Goal: Task Accomplishment & Management: Manage account settings

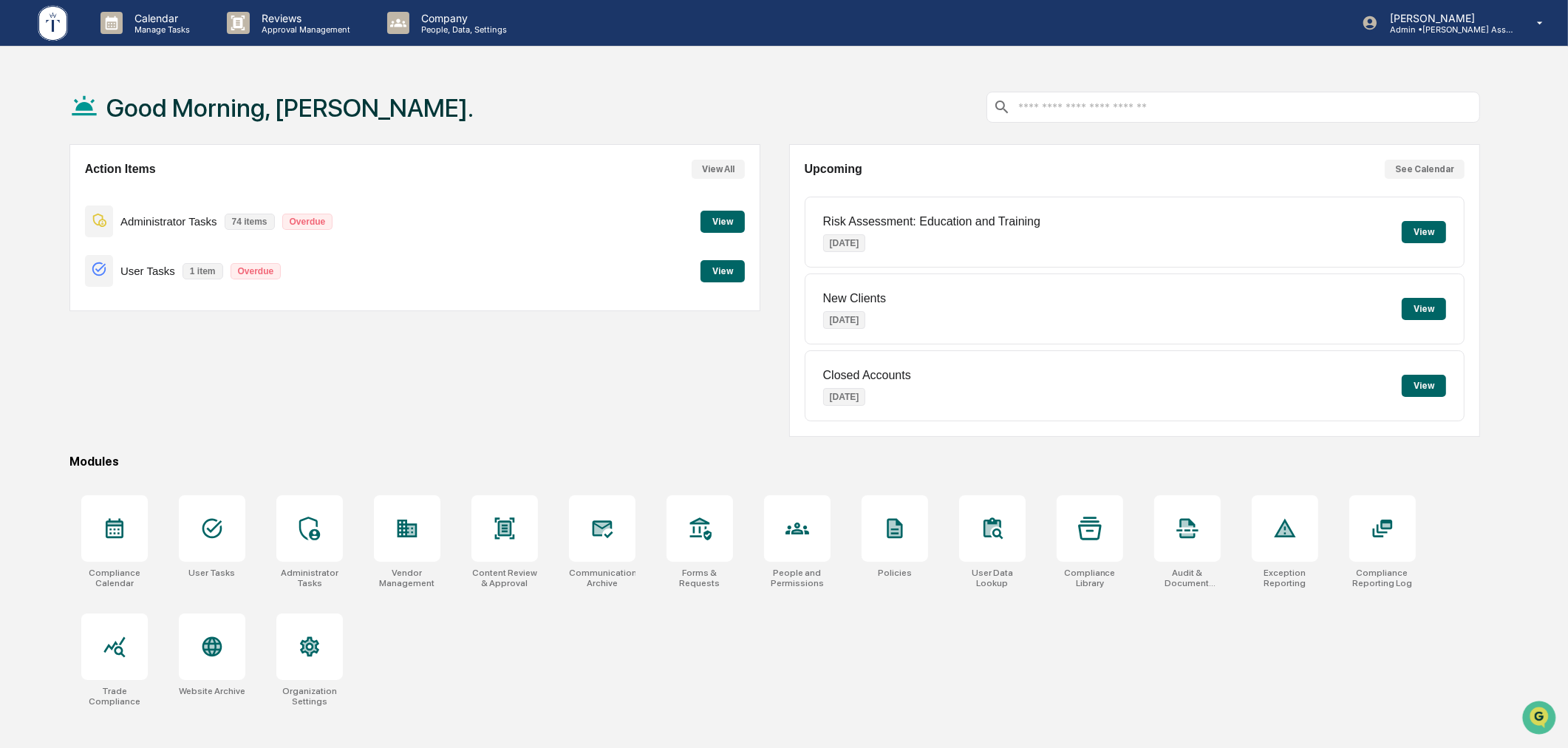
click at [719, 276] on button "View" at bounding box center [723, 271] width 44 height 22
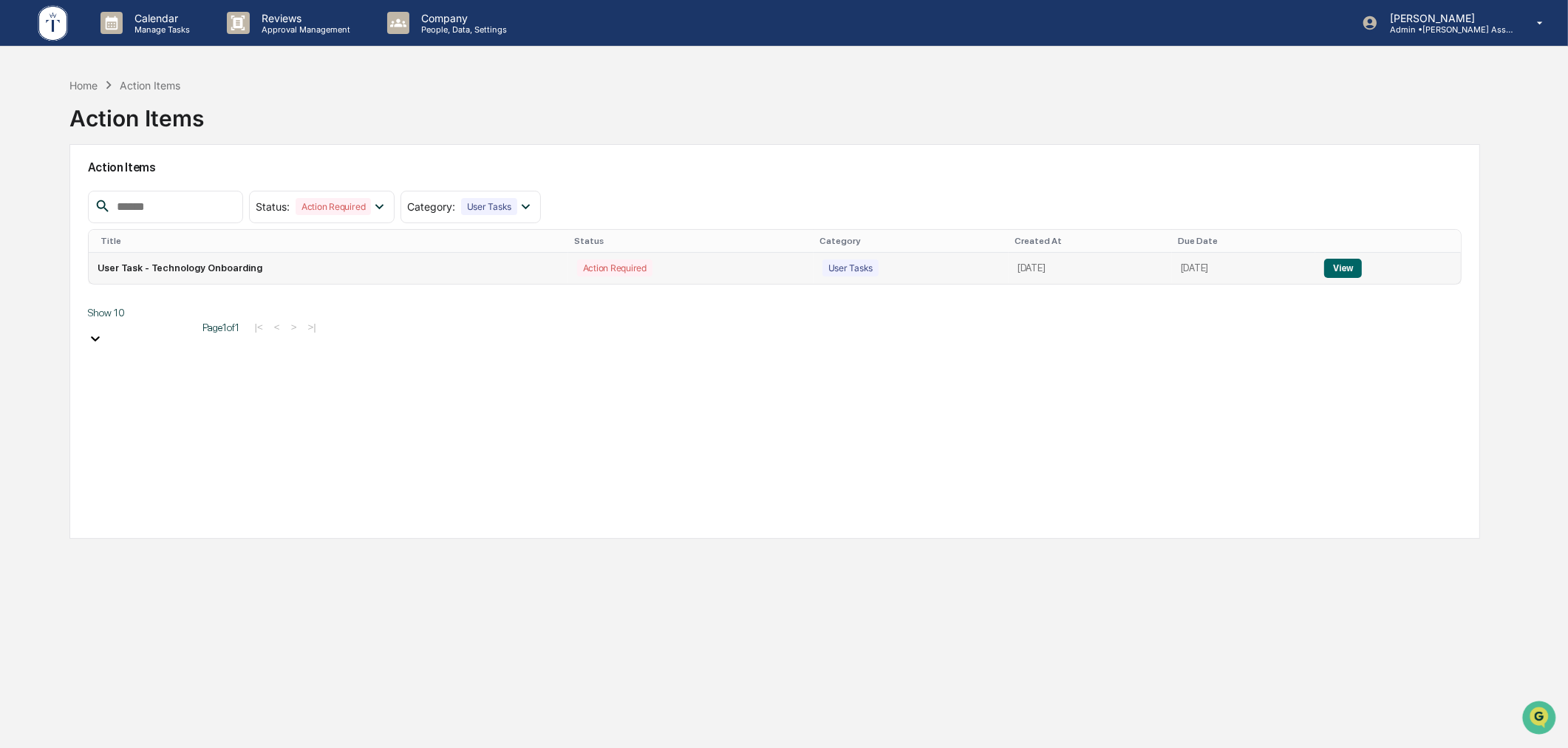
click at [1350, 260] on button "View" at bounding box center [1343, 269] width 37 height 20
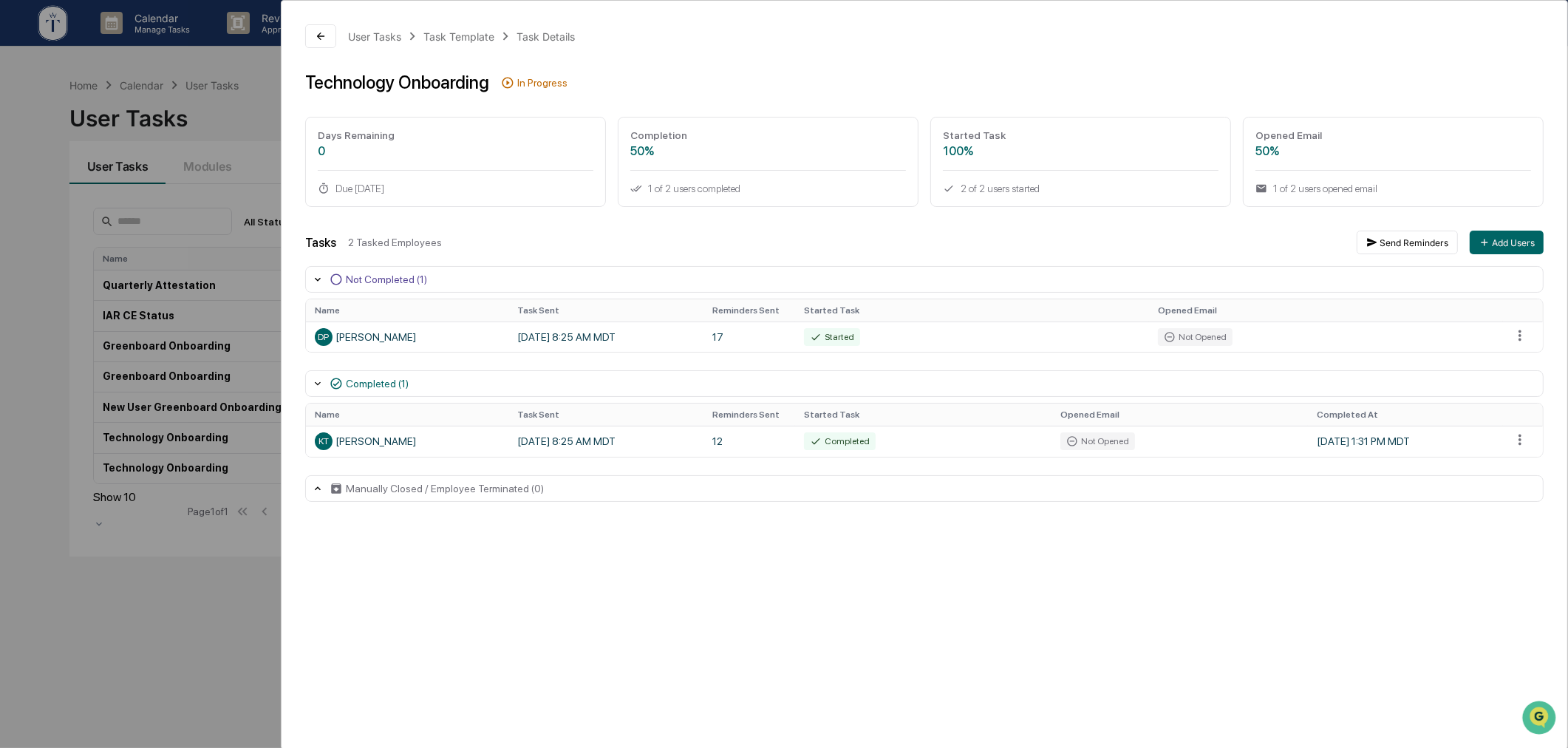
click at [203, 625] on div "User Tasks Task Template Task Details Technology Onboarding In Progress Days Re…" at bounding box center [784, 374] width 1568 height 748
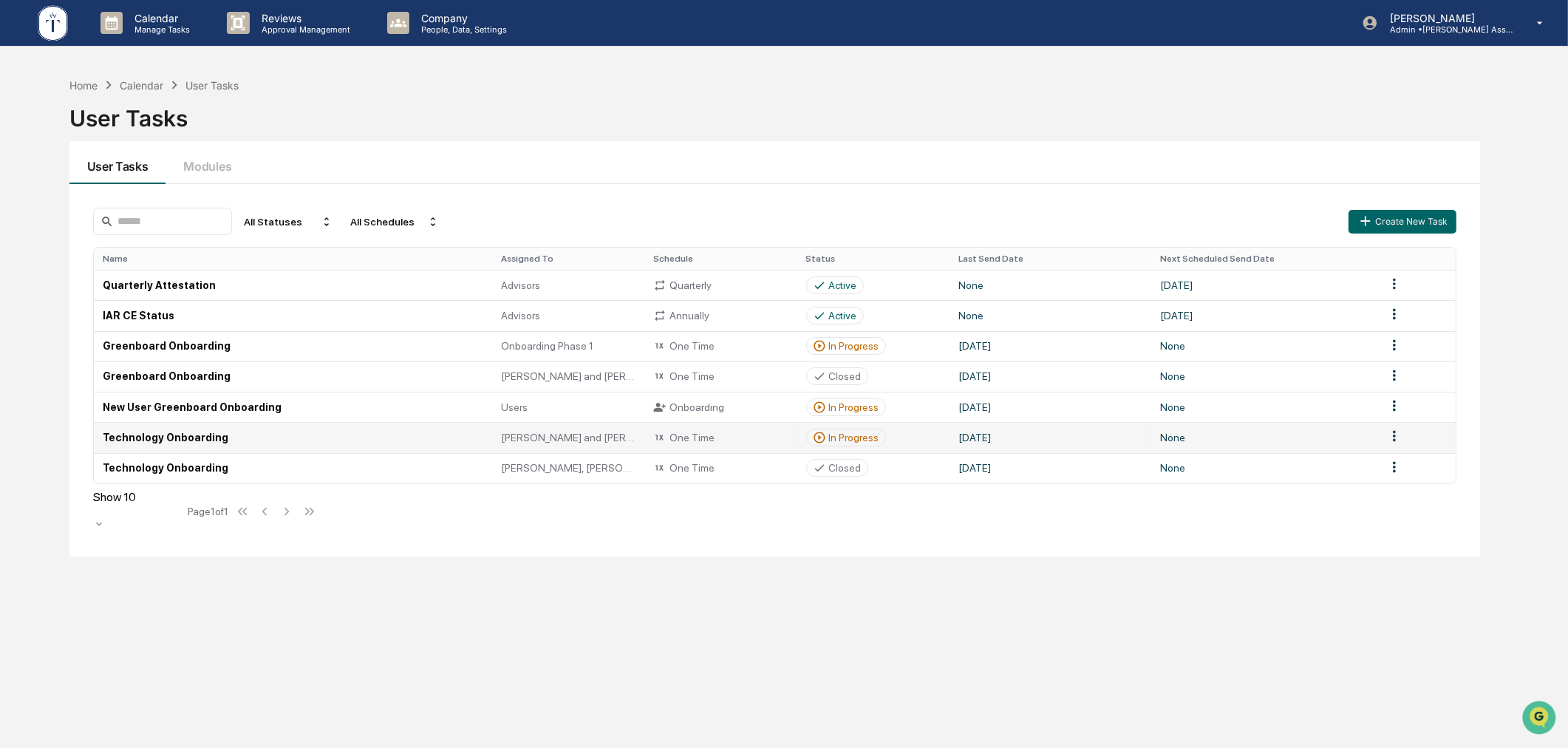
click at [839, 440] on div "In Progress" at bounding box center [854, 437] width 50 height 12
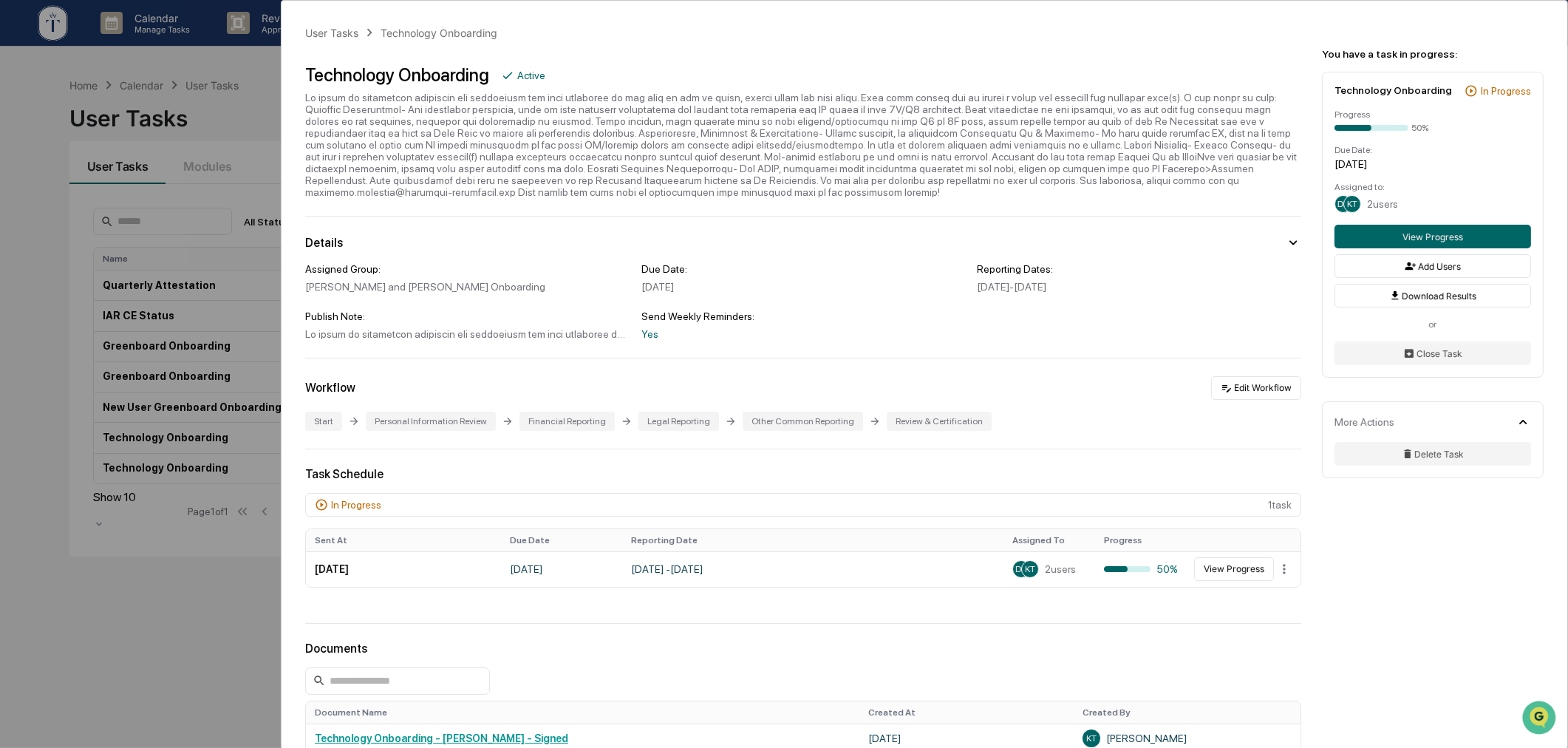
click at [160, 616] on div "User Tasks Technology Onboarding Technology Onboarding Active Details Assigned …" at bounding box center [784, 374] width 1568 height 748
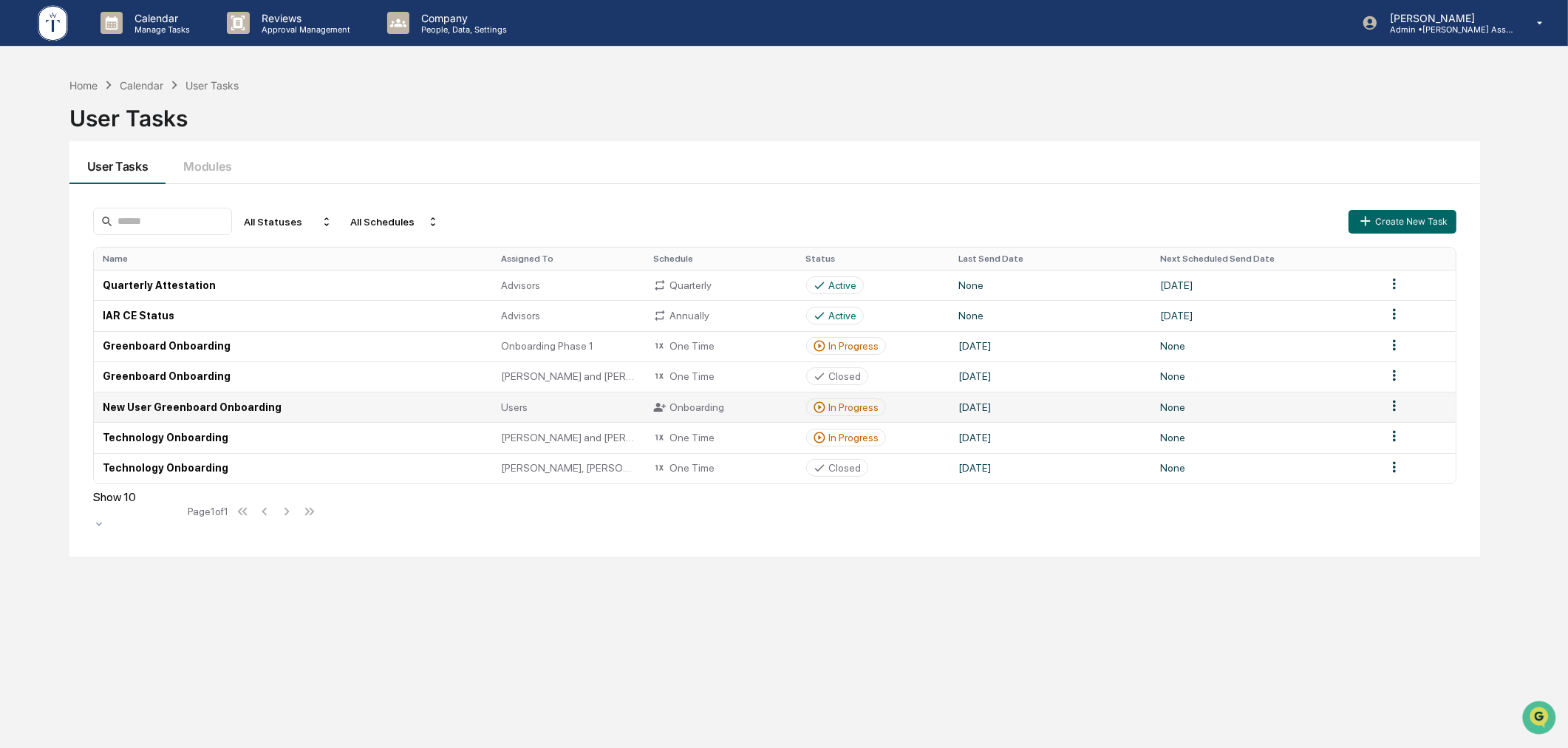
click at [851, 407] on div "In Progress" at bounding box center [854, 407] width 50 height 12
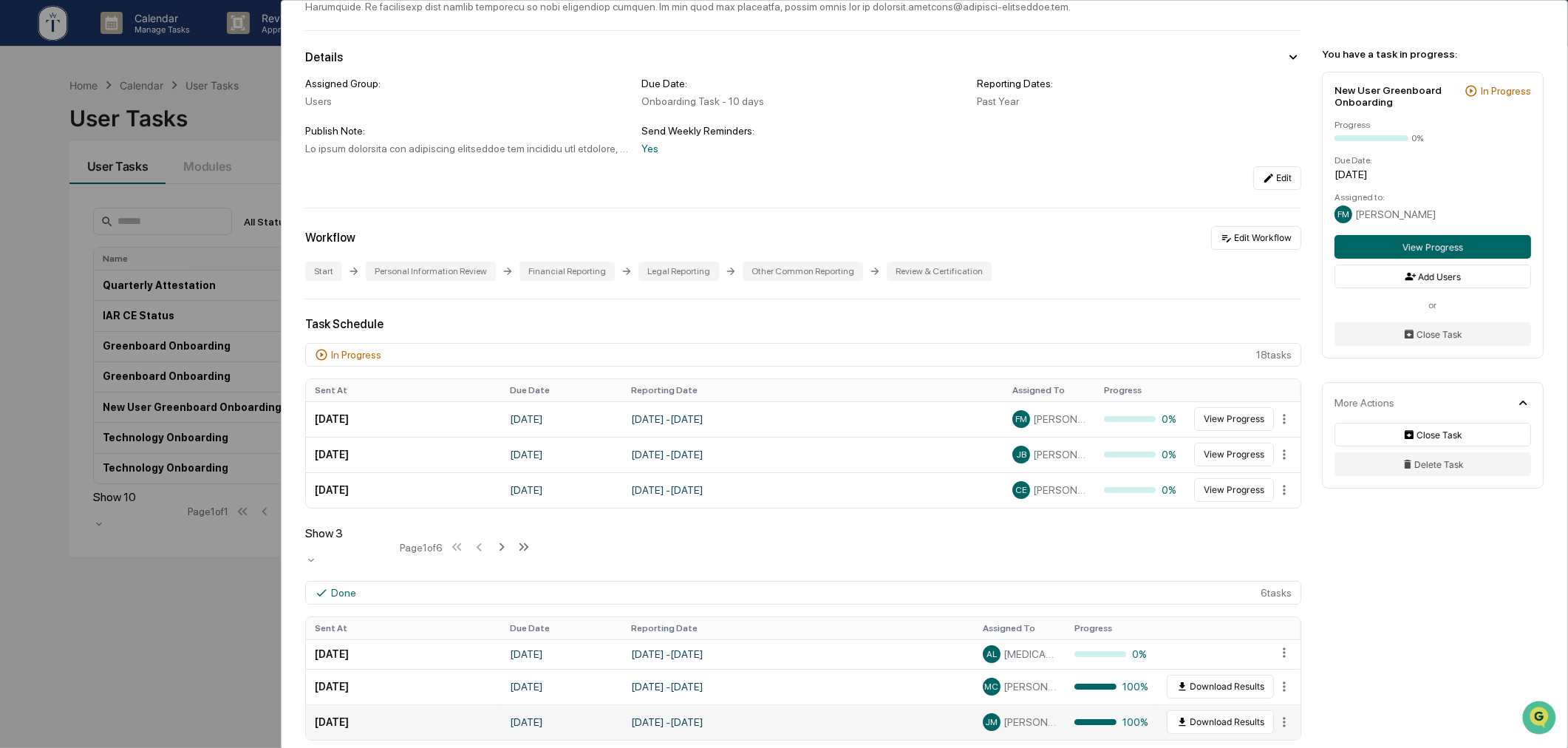
scroll to position [137, 0]
click at [173, 603] on div "User Tasks New User Greenboard Onboarding New User Greenboard Onboarding Active…" at bounding box center [784, 374] width 1568 height 748
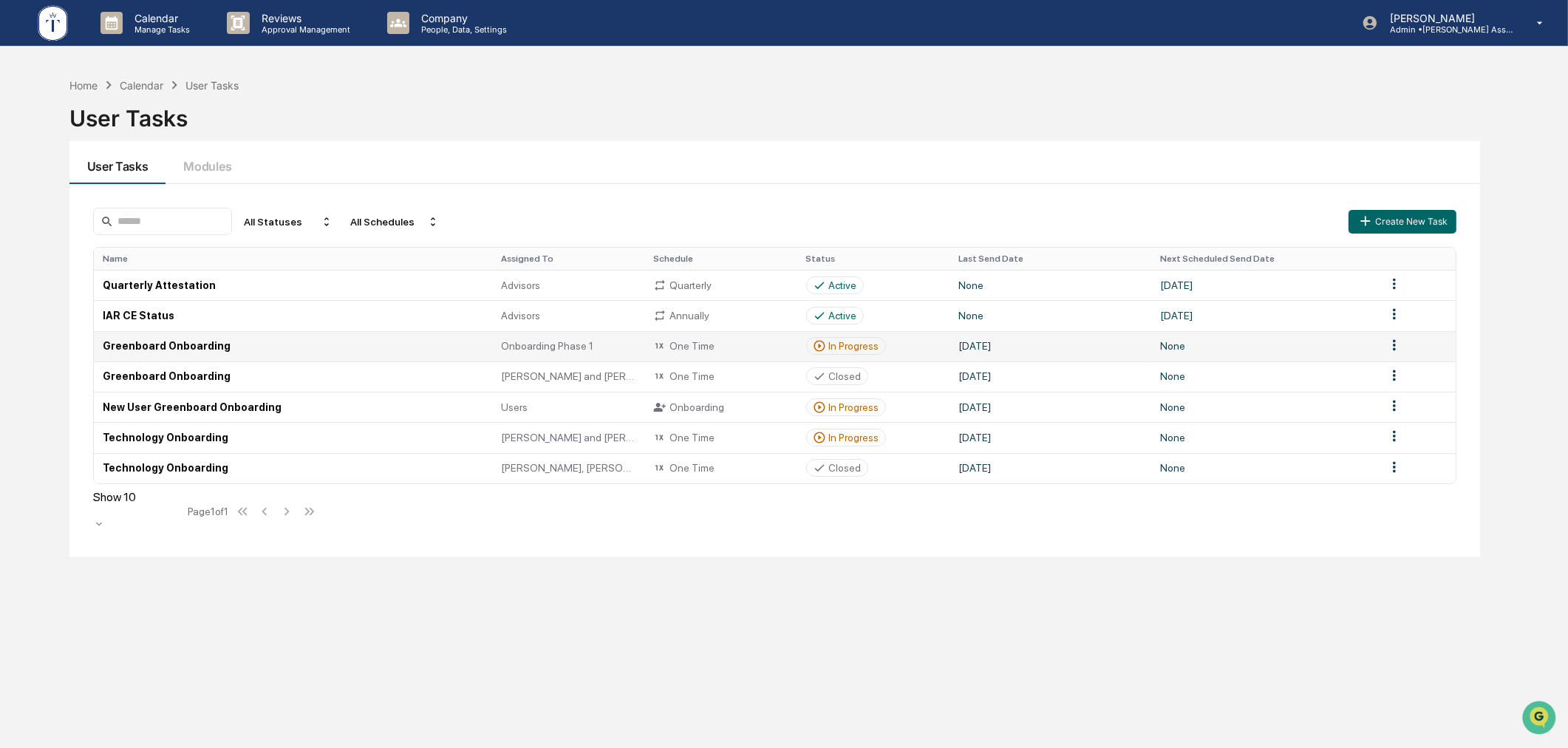
click at [850, 344] on div "In Progress" at bounding box center [854, 346] width 50 height 12
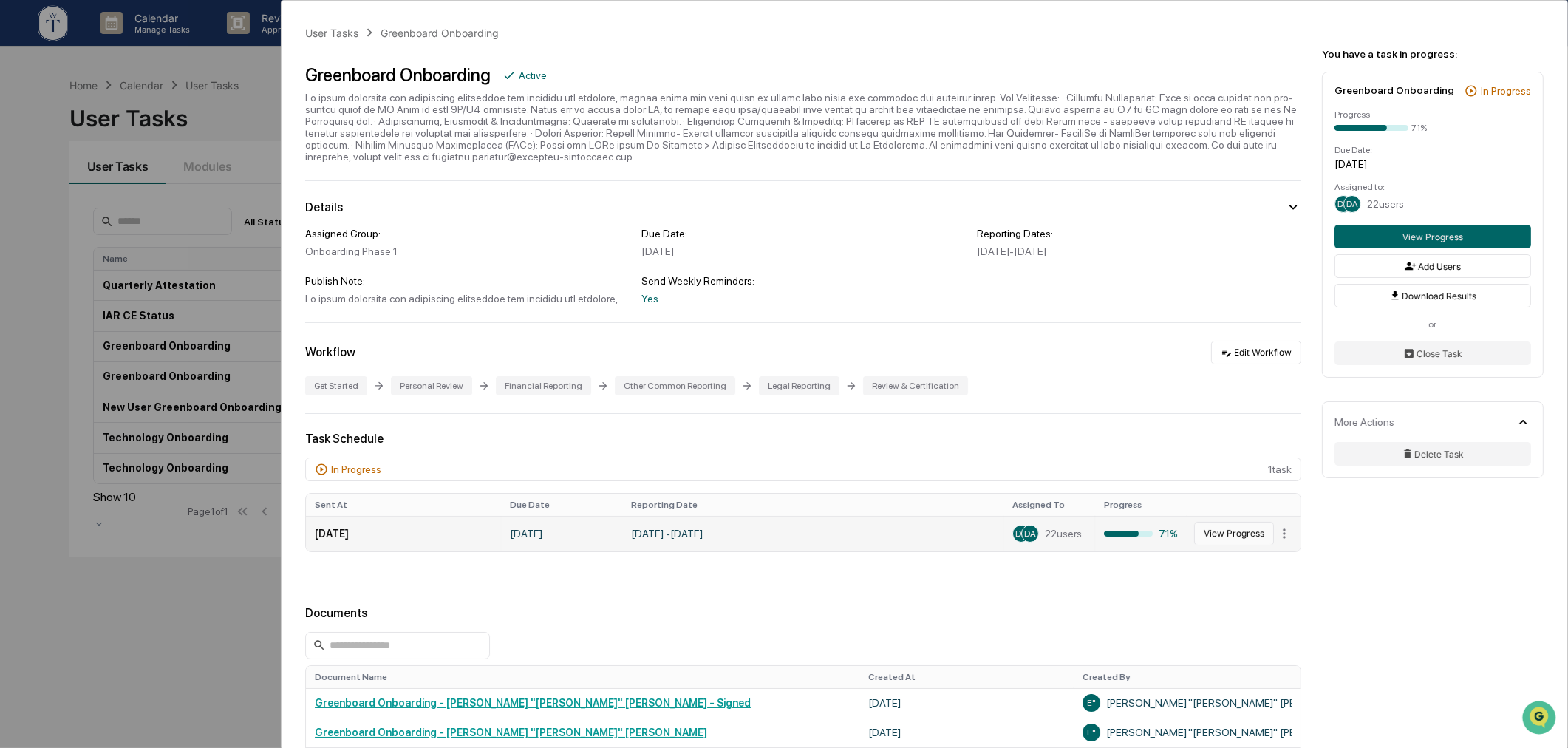
click at [1213, 544] on button "View Progress" at bounding box center [1234, 533] width 80 height 24
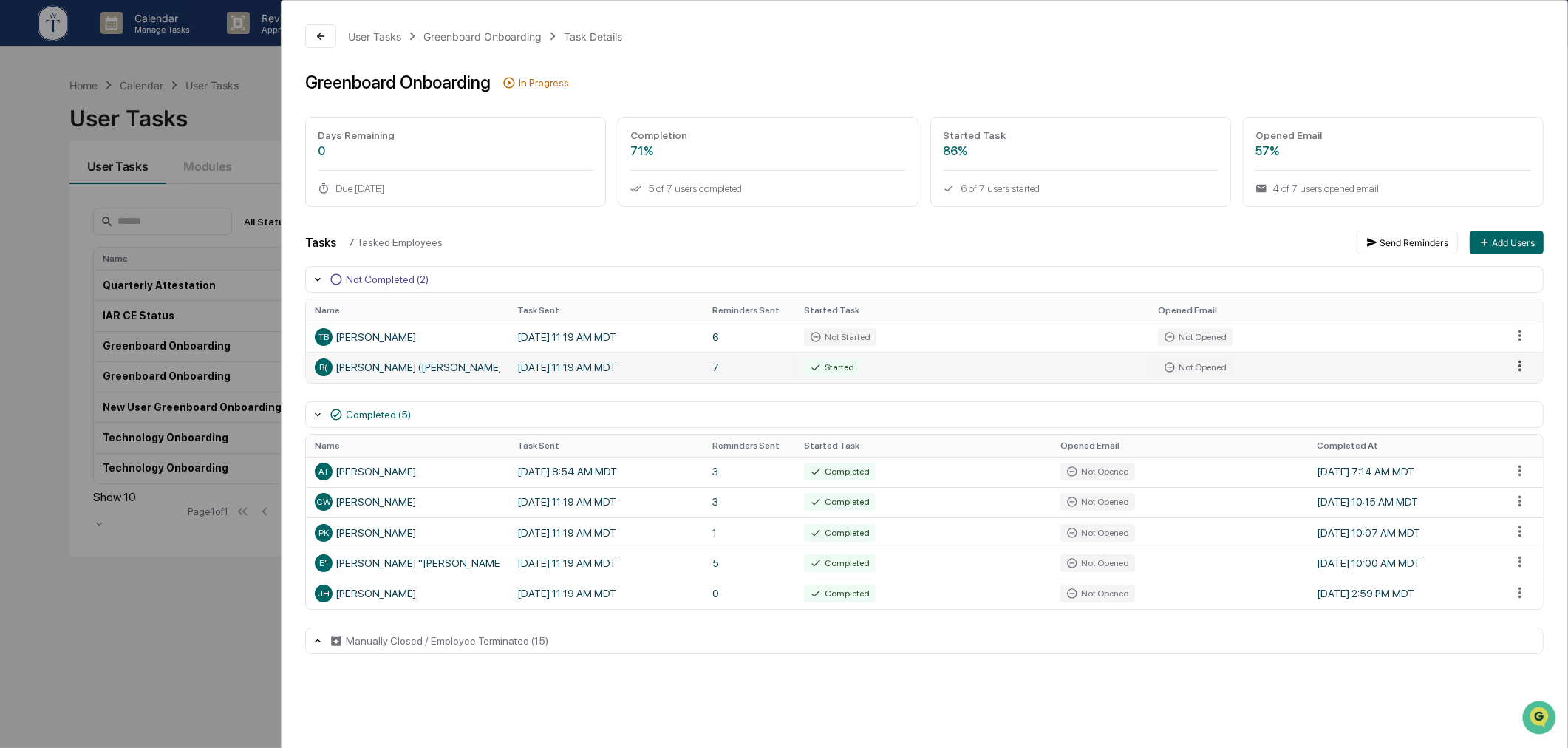
click at [1513, 365] on html "Calendar Manage Tasks Reviews Approval Management Company People, Data, Setting…" at bounding box center [784, 374] width 1568 height 748
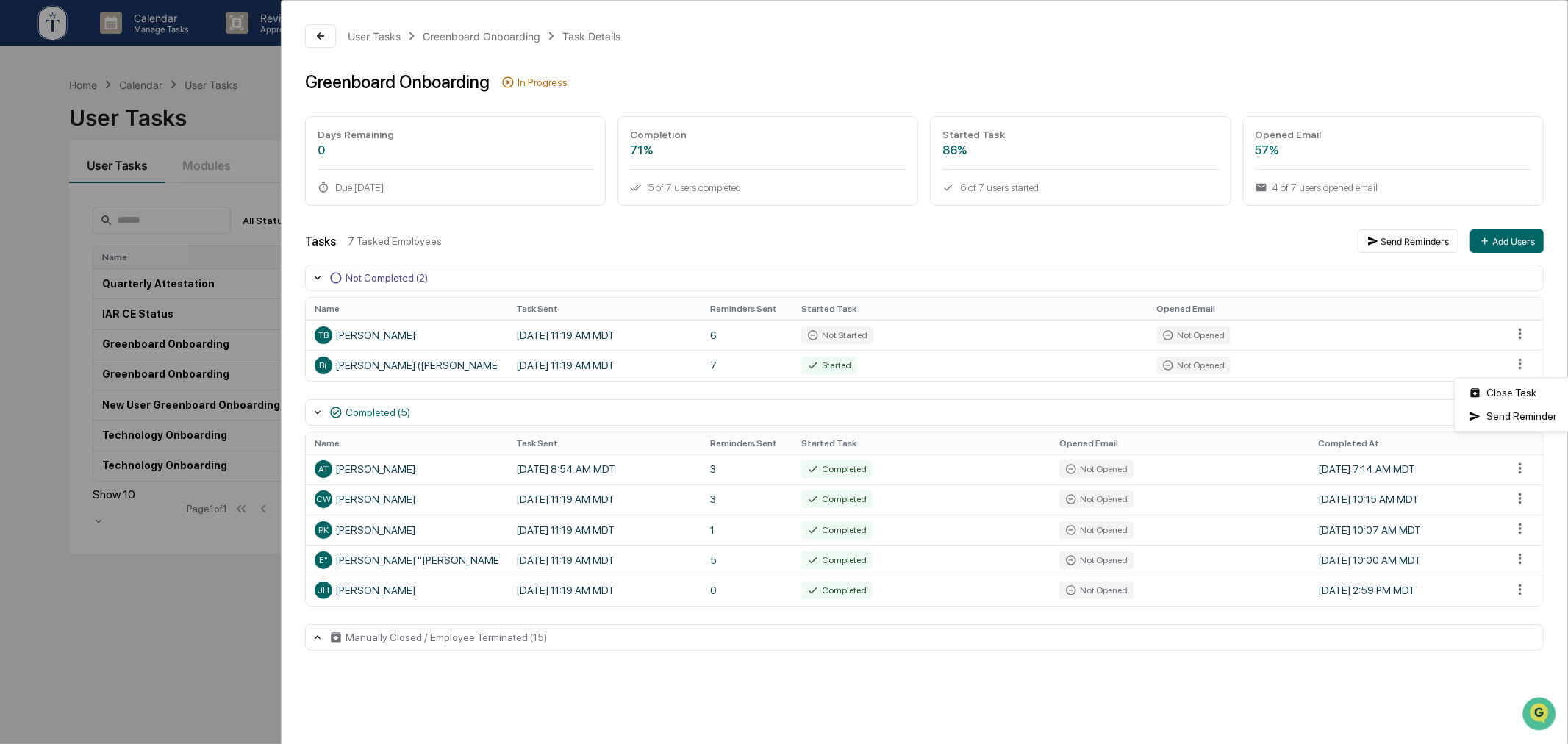
click at [1527, 368] on html "Calendar Manage Tasks Reviews Approval Management Company People, Data, Setting…" at bounding box center [784, 372] width 1568 height 744
click at [1119, 229] on div "User Tasks Greenboard Onboarding Task Details Greenboard Onboarding In Progress…" at bounding box center [920, 338] width 1279 height 674
click at [159, 634] on div "User Tasks Greenboard Onboarding Task Details Greenboard Onboarding In Progress…" at bounding box center [780, 372] width 1560 height 744
